Goal: Book appointment/travel/reservation

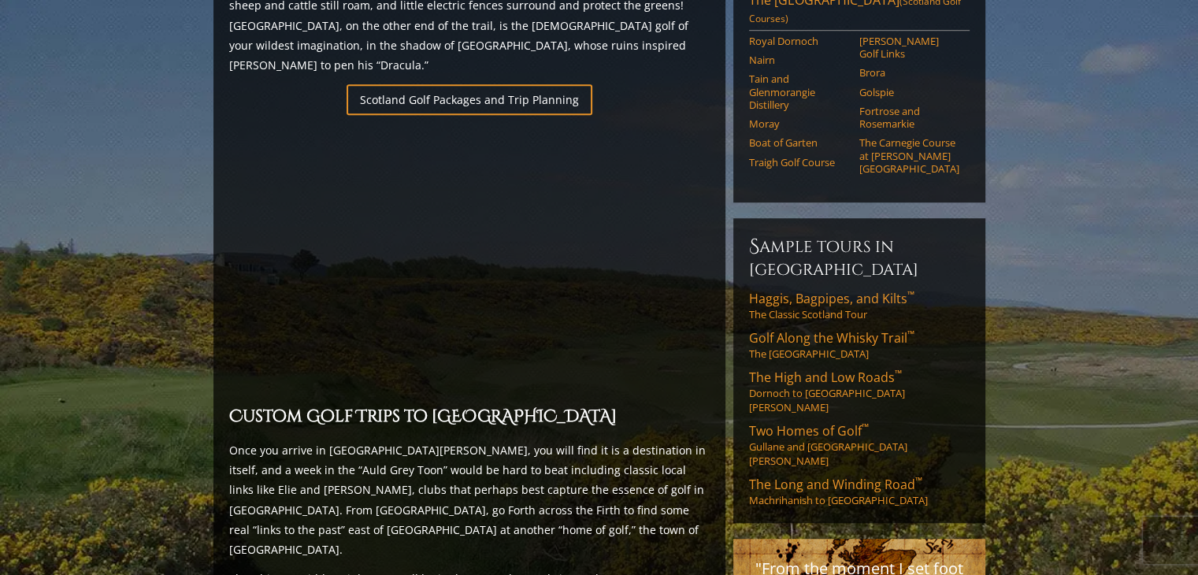
scroll to position [788, 0]
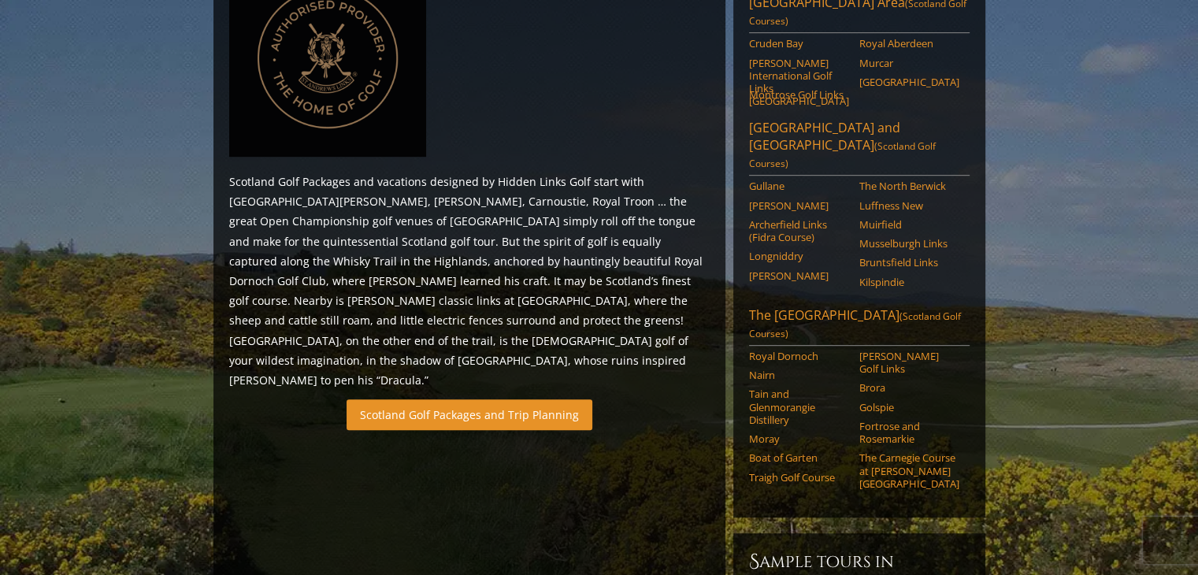
click at [447, 399] on link "Scotland Golf Packages and Trip Planning" at bounding box center [470, 414] width 246 height 31
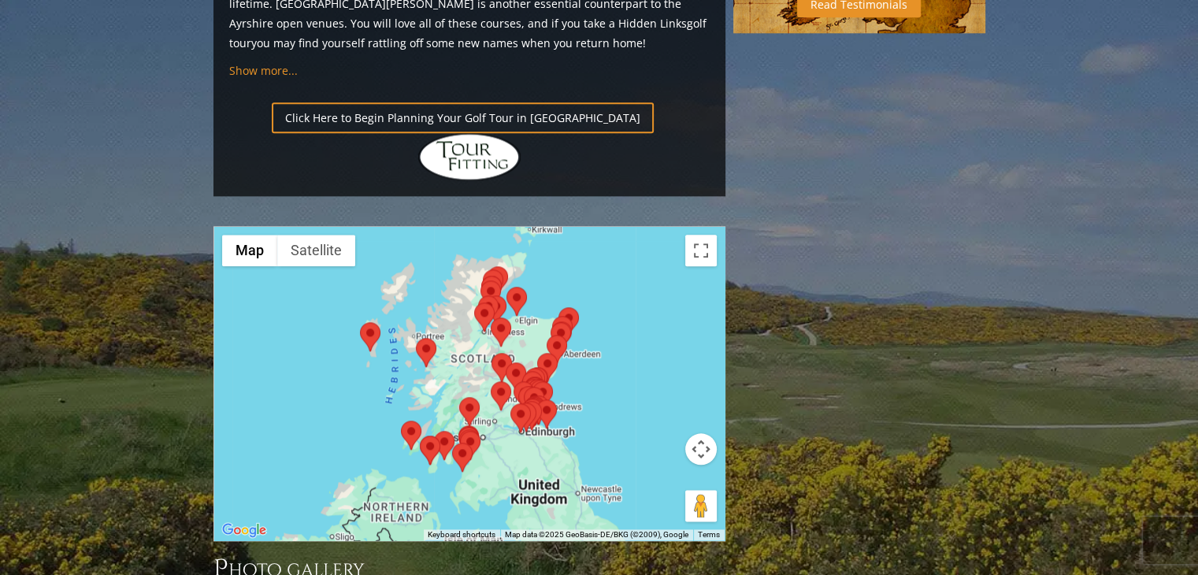
scroll to position [1660, 0]
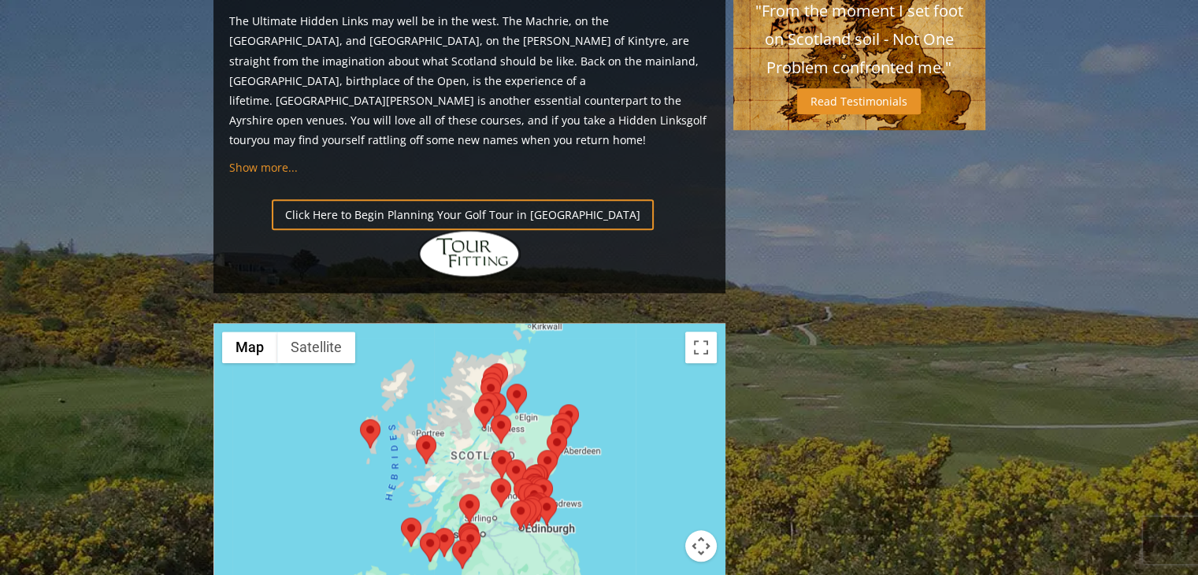
click at [698, 530] on button "Map camera controls" at bounding box center [701, 546] width 32 height 32
click at [650, 491] on button "Zoom in" at bounding box center [662, 507] width 32 height 32
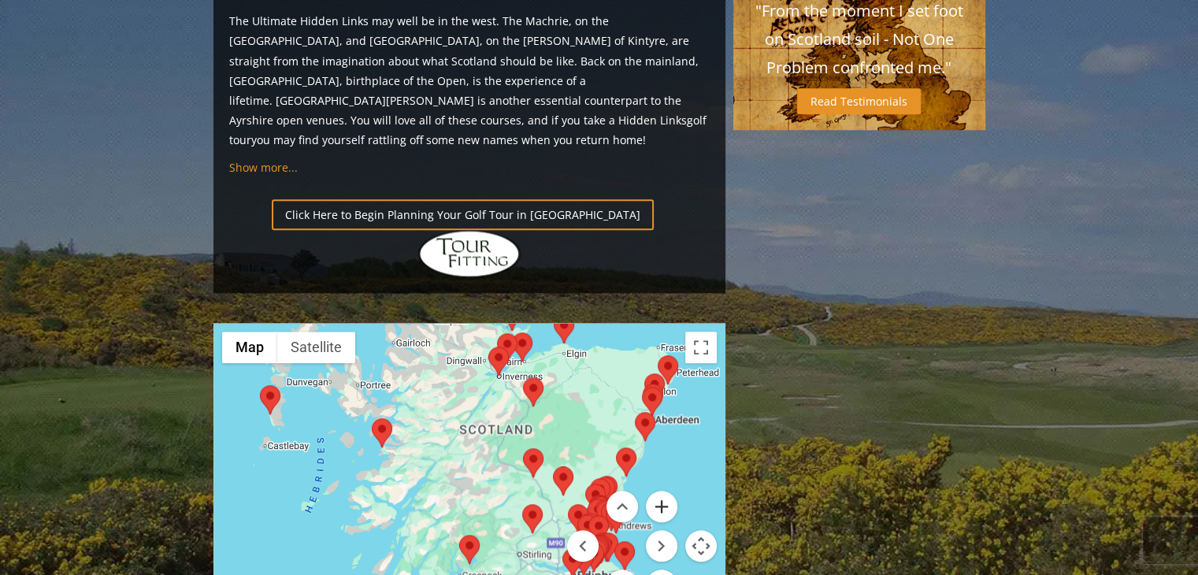
click at [656, 491] on button "Zoom in" at bounding box center [662, 507] width 32 height 32
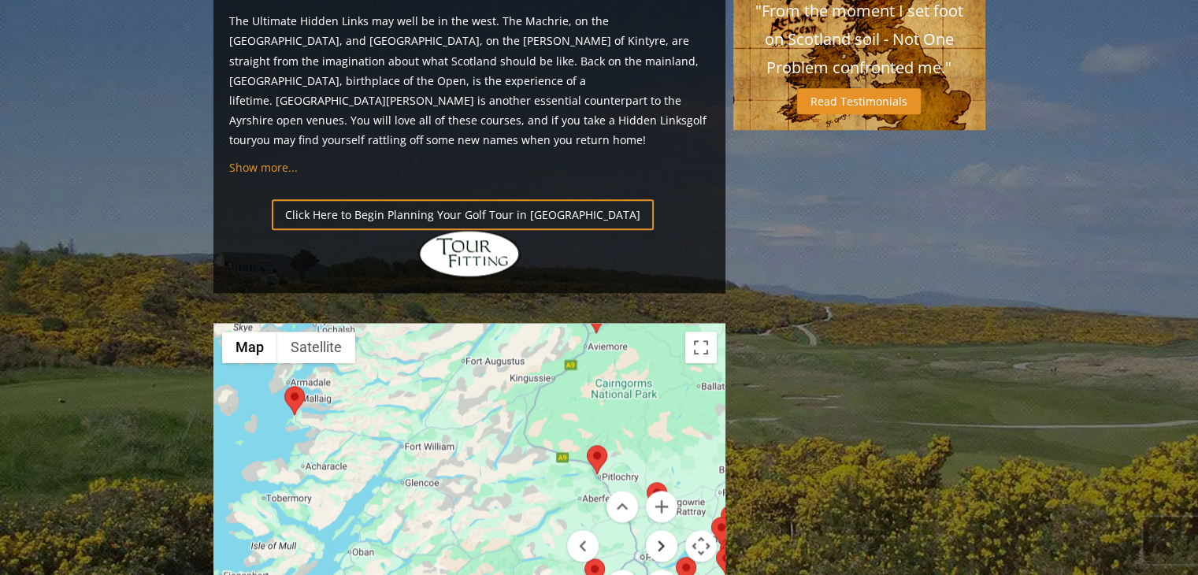
click at [662, 530] on button "Move right" at bounding box center [662, 546] width 32 height 32
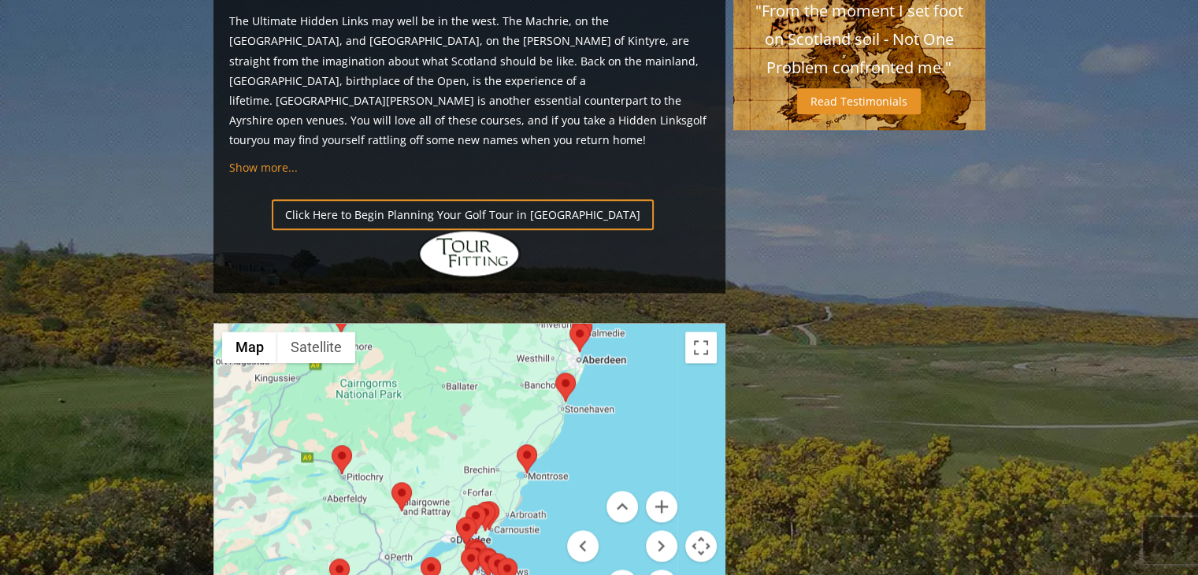
click at [633, 569] on button "Move down" at bounding box center [622, 585] width 32 height 32
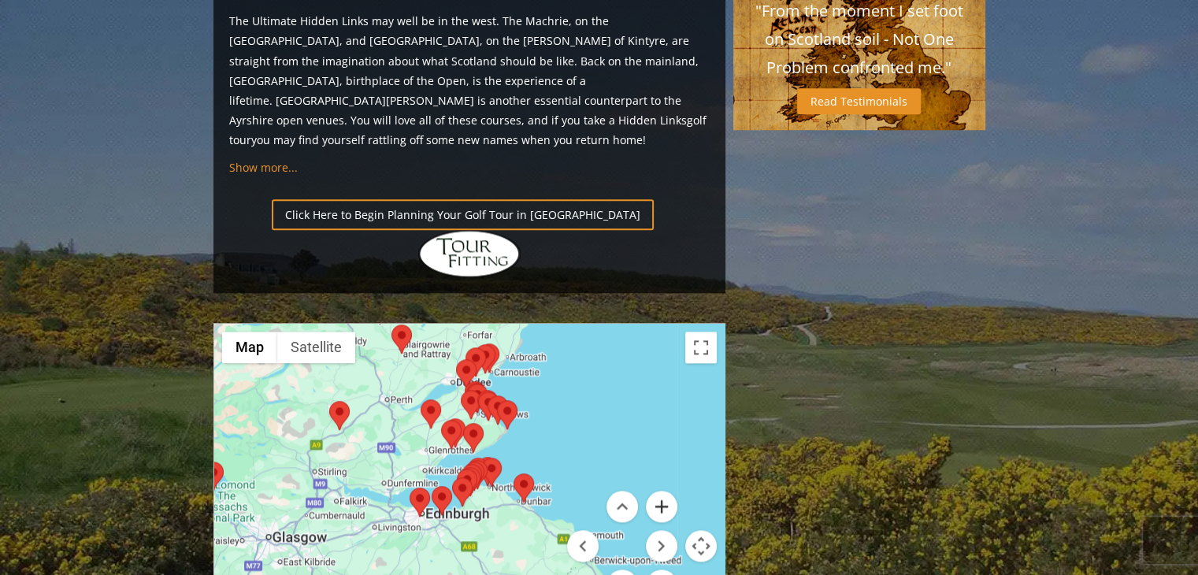
click at [662, 491] on button "Zoom in" at bounding box center [662, 507] width 32 height 32
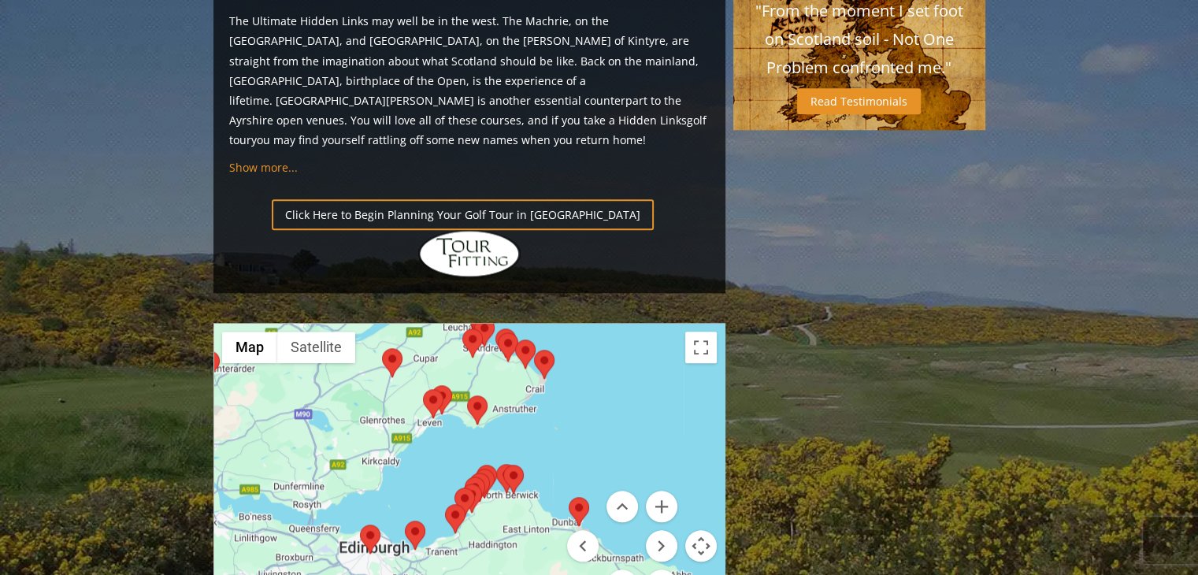
click at [583, 491] on menu at bounding box center [622, 546] width 110 height 110
click at [580, 491] on menu at bounding box center [622, 546] width 110 height 110
click at [579, 491] on menu at bounding box center [622, 546] width 110 height 110
click at [534, 350] on area at bounding box center [534, 350] width 0 height 0
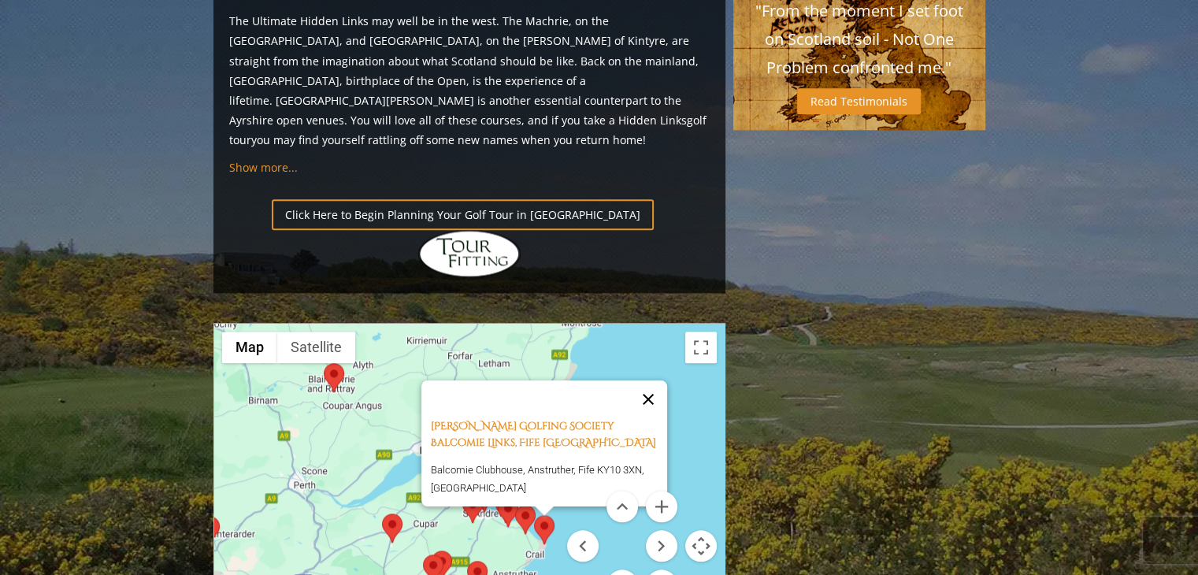
click at [652, 380] on button "Close" at bounding box center [648, 399] width 38 height 38
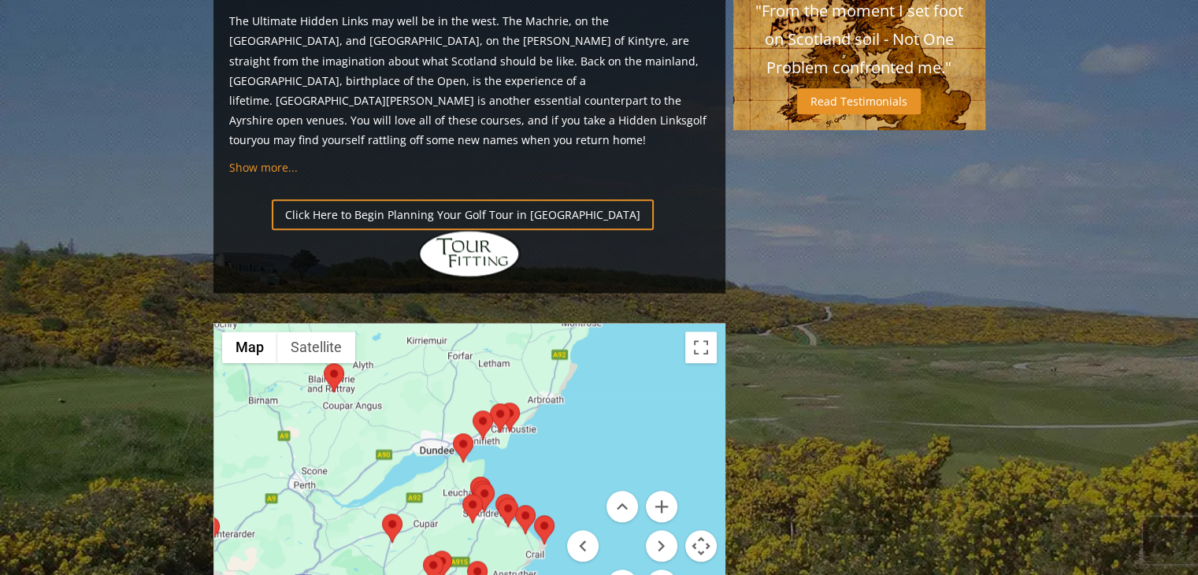
click at [515, 505] on area at bounding box center [515, 505] width 0 height 0
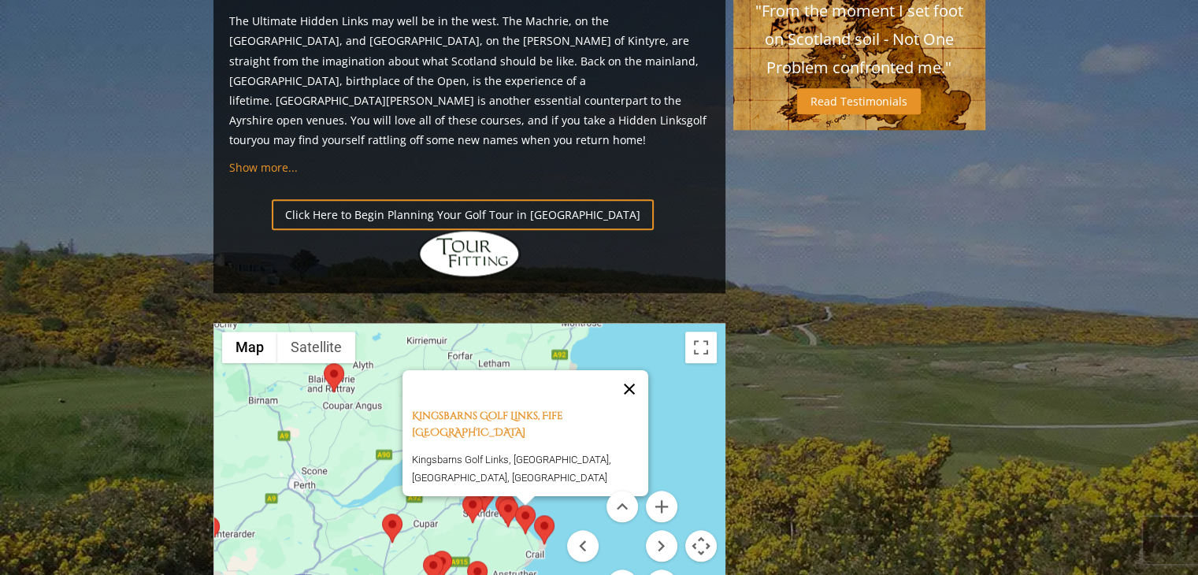
click at [638, 369] on button "Close" at bounding box center [629, 388] width 38 height 38
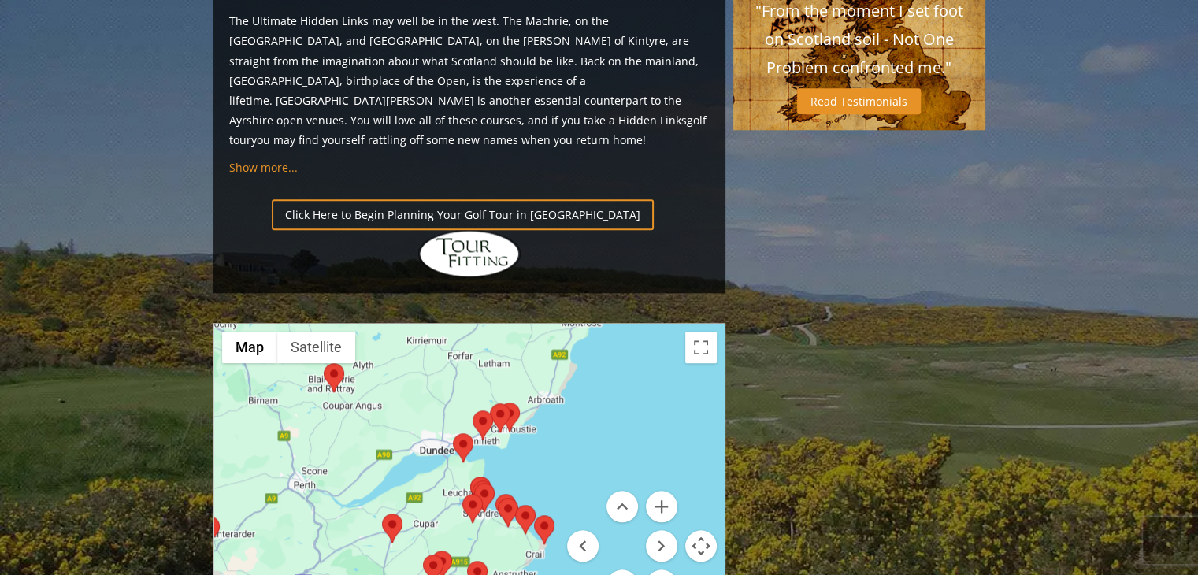
click at [467, 561] on area at bounding box center [467, 561] width 0 height 0
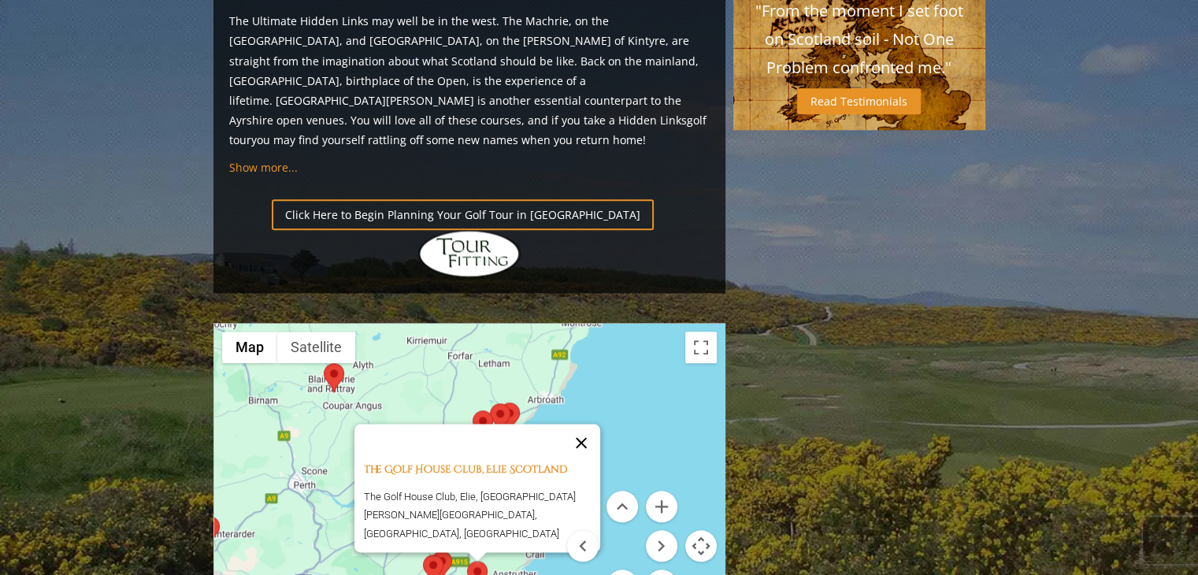
click at [589, 424] on button "Close" at bounding box center [581, 443] width 38 height 38
